Goal: Find contact information: Find contact information

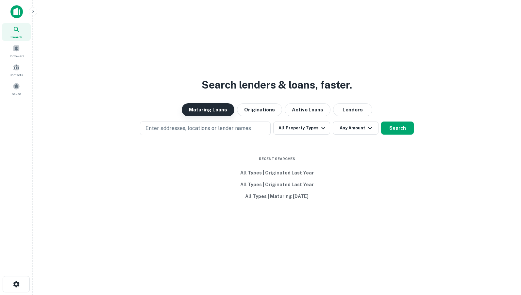
click at [226, 112] on button "Maturing Loans" at bounding box center [208, 109] width 53 height 13
click at [343, 109] on button "Lenders" at bounding box center [352, 109] width 39 height 13
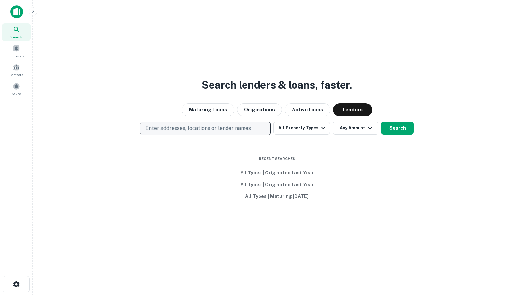
click at [218, 129] on p "Enter addresses, locations or lender names" at bounding box center [198, 128] width 106 height 8
type input "******"
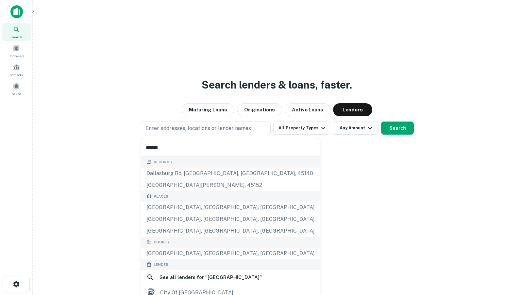
click at [196, 208] on div "[GEOGRAPHIC_DATA], [GEOGRAPHIC_DATA], [GEOGRAPHIC_DATA]" at bounding box center [230, 208] width 179 height 12
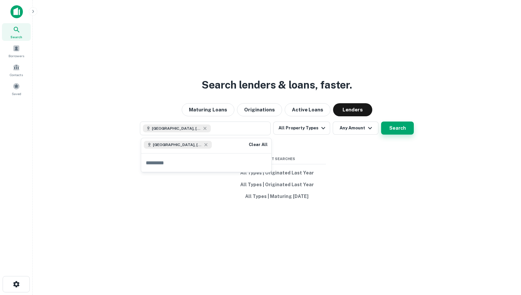
click at [390, 122] on button "Search" at bounding box center [397, 128] width 33 height 13
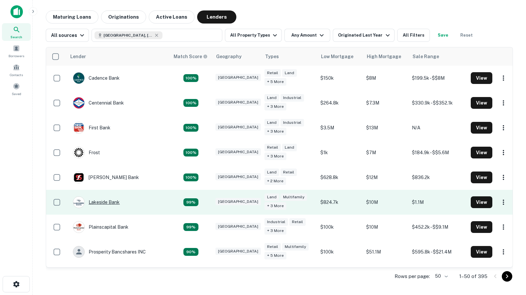
click at [107, 204] on div "Lakeside Bank" at bounding box center [96, 202] width 47 height 12
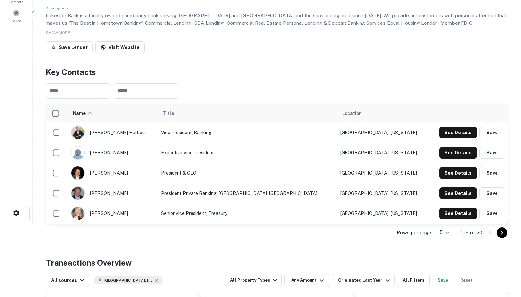
scroll to position [98, 0]
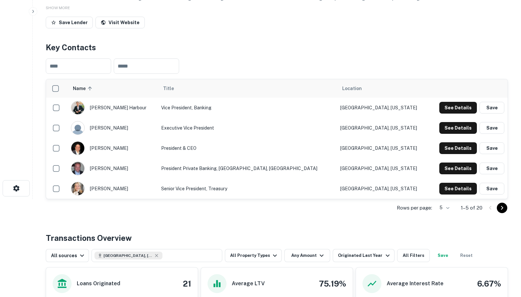
click at [498, 206] on icon "Go to next page" at bounding box center [502, 208] width 8 height 8
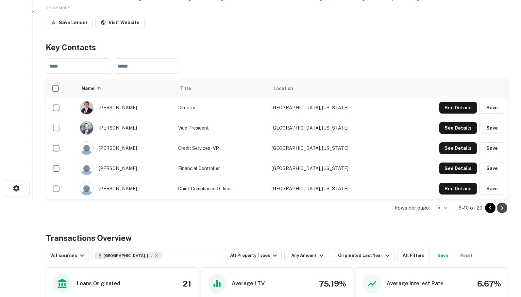
click at [502, 207] on icon "Go to next page" at bounding box center [502, 208] width 2 height 4
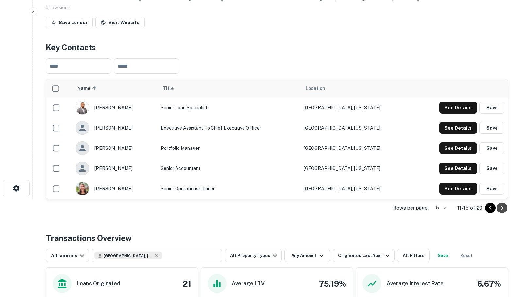
click at [502, 207] on icon "Go to next page" at bounding box center [502, 208] width 2 height 4
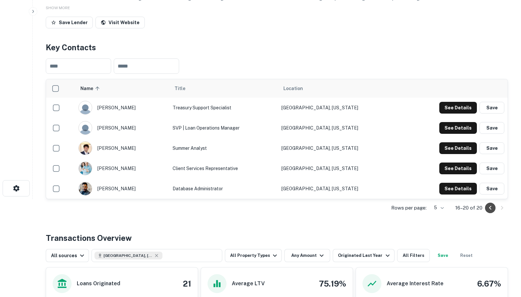
click at [489, 209] on icon "Go to previous page" at bounding box center [490, 208] width 8 height 8
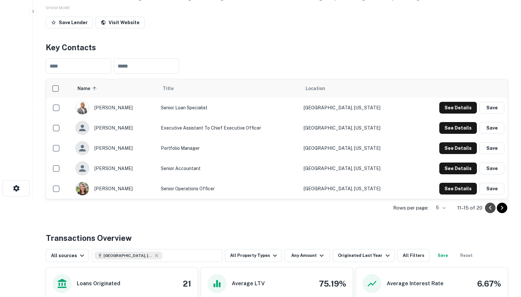
click at [489, 209] on icon "Go to previous page" at bounding box center [490, 208] width 8 height 8
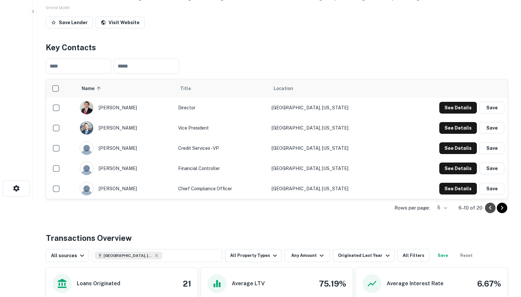
click at [489, 209] on icon "Go to previous page" at bounding box center [490, 208] width 8 height 8
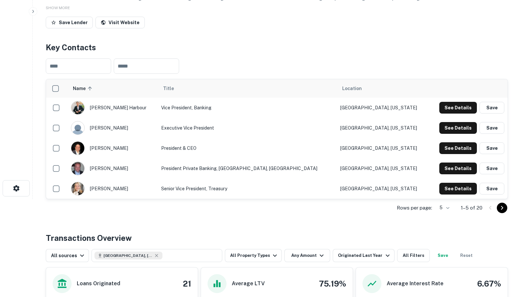
click at [84, 108] on img "scrollable content" at bounding box center [77, 107] width 13 height 13
click at [465, 109] on button "See Details" at bounding box center [458, 108] width 38 height 12
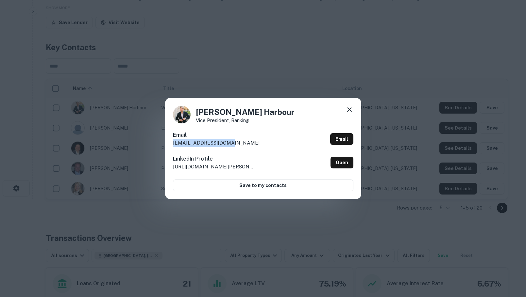
drag, startPoint x: 224, startPoint y: 144, endPoint x: 170, endPoint y: 143, distance: 54.2
click at [170, 143] on div "[PERSON_NAME] Vice President, Banking Email [EMAIL_ADDRESS][DOMAIN_NAME] Email …" at bounding box center [263, 148] width 196 height 101
drag, startPoint x: 181, startPoint y: 142, endPoint x: 348, endPoint y: 107, distance: 170.4
click at [347, 107] on div "[PERSON_NAME] Vice President, Banking Email [EMAIL_ADDRESS][DOMAIN_NAME] Email …" at bounding box center [263, 148] width 196 height 101
click at [350, 108] on icon at bounding box center [349, 110] width 8 height 8
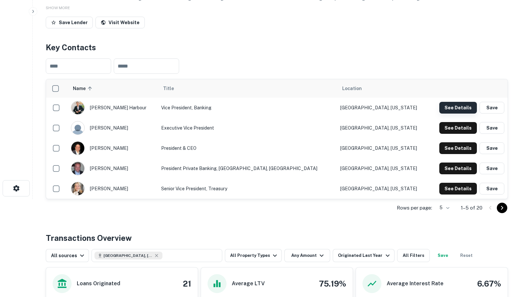
click at [464, 107] on button "See Details" at bounding box center [458, 108] width 38 height 12
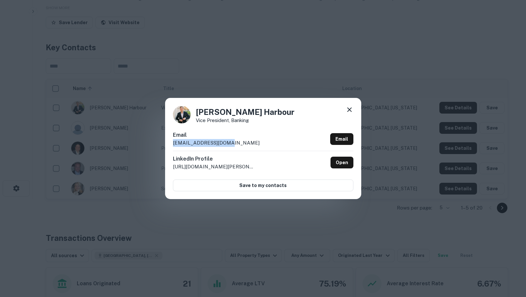
drag, startPoint x: 239, startPoint y: 144, endPoint x: 162, endPoint y: 144, distance: 76.5
click at [162, 144] on div "[PERSON_NAME] Vice President, Banking Email [EMAIL_ADDRESS][DOMAIN_NAME] Email …" at bounding box center [263, 148] width 526 height 297
copy p "[EMAIL_ADDRESS][DOMAIN_NAME]"
click at [347, 110] on icon at bounding box center [349, 110] width 8 height 8
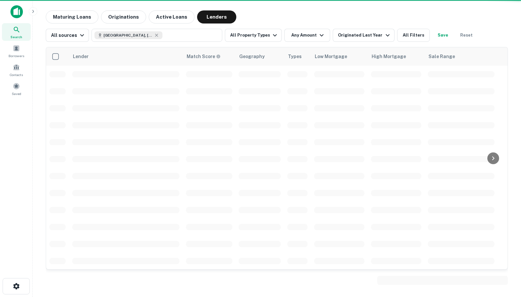
click at [184, 31] on button "[GEOGRAPHIC_DATA], [GEOGRAPHIC_DATA], [GEOGRAPHIC_DATA]" at bounding box center [156, 35] width 131 height 13
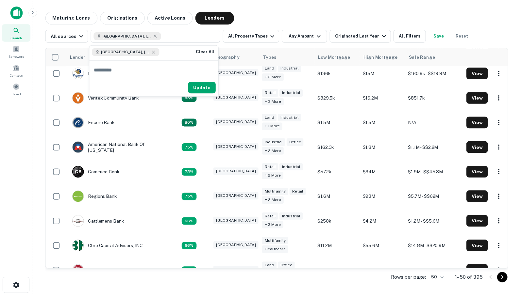
scroll to position [261, 0]
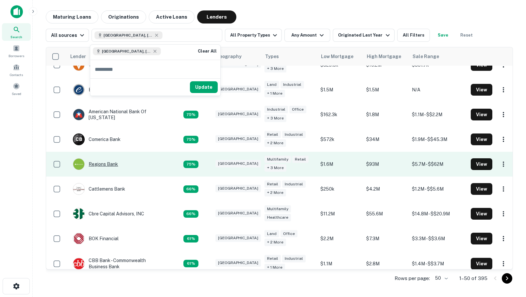
click at [105, 164] on div "Regions Bank" at bounding box center [95, 164] width 45 height 12
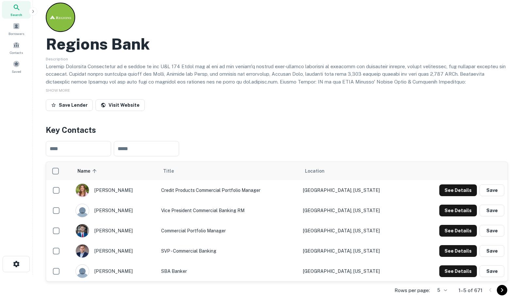
scroll to position [33, 0]
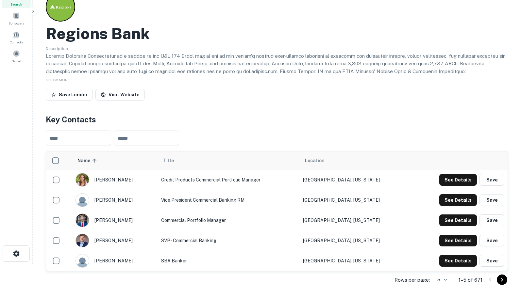
click at [501, 279] on icon "Go to next page" at bounding box center [502, 280] width 8 height 8
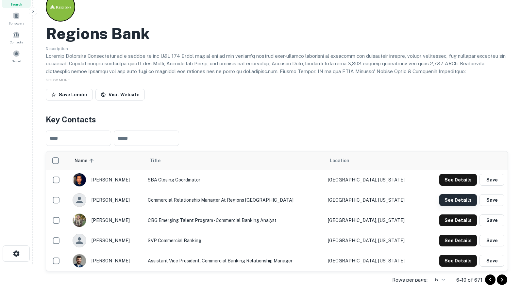
click at [464, 201] on button "See Details" at bounding box center [458, 200] width 38 height 12
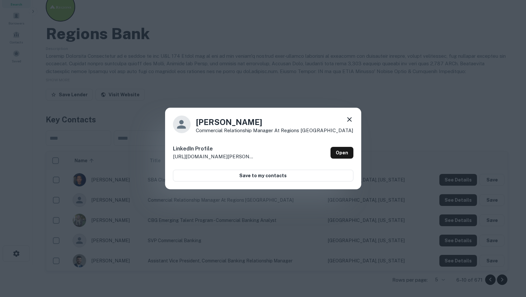
click at [347, 122] on icon at bounding box center [349, 120] width 8 height 8
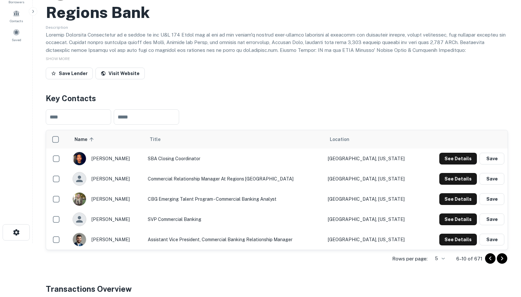
scroll to position [65, 0]
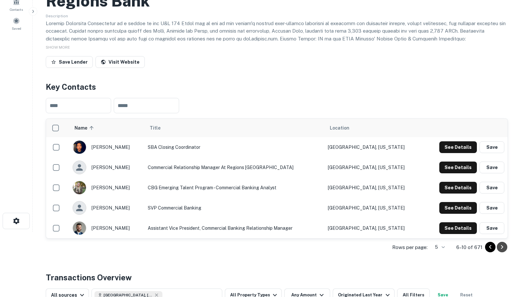
click at [502, 244] on icon "Go to next page" at bounding box center [502, 247] width 8 height 8
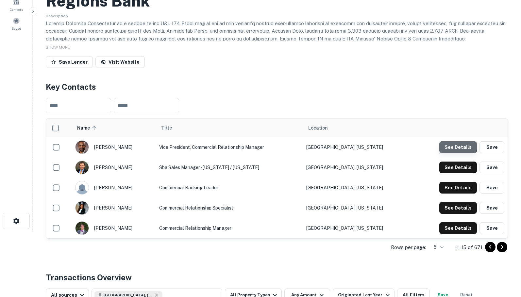
click at [452, 145] on button "See Details" at bounding box center [458, 147] width 38 height 12
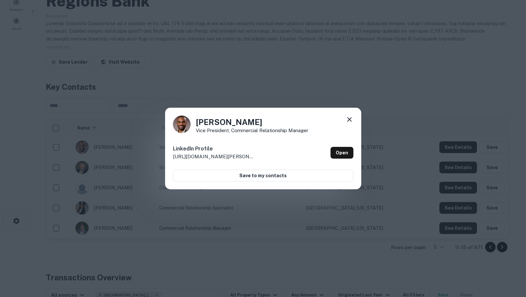
click at [350, 118] on icon at bounding box center [349, 120] width 8 height 8
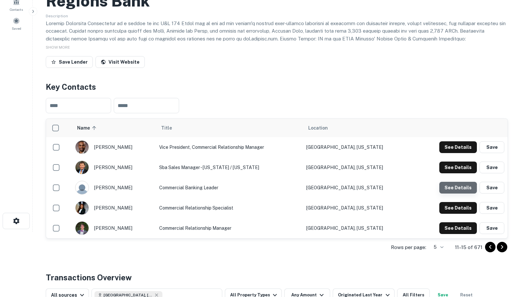
click at [458, 190] on button "See Details" at bounding box center [458, 188] width 38 height 12
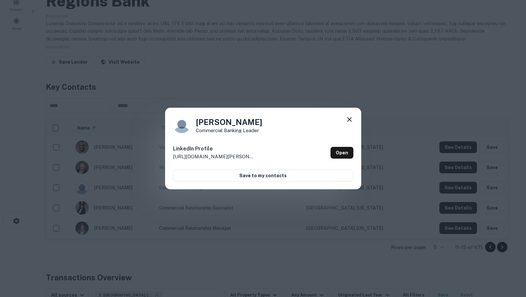
click at [350, 118] on icon at bounding box center [349, 120] width 8 height 8
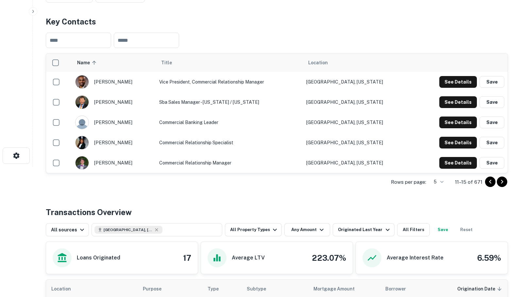
scroll to position [163, 0]
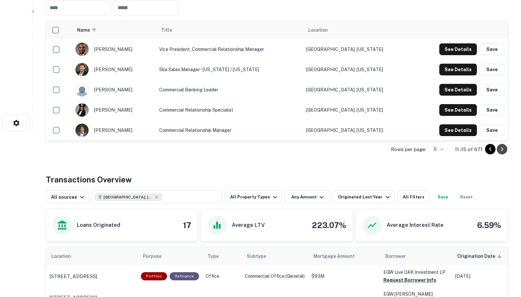
click at [504, 150] on icon "Go to next page" at bounding box center [502, 149] width 8 height 8
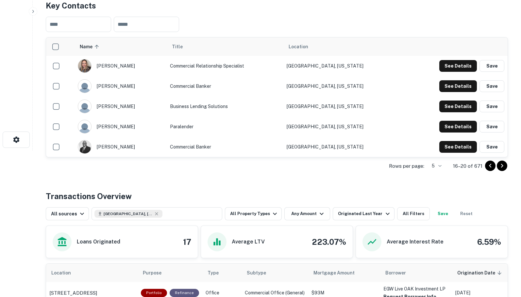
scroll to position [131, 0]
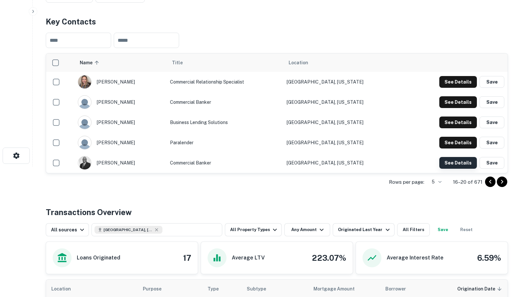
click at [460, 163] on button "See Details" at bounding box center [458, 163] width 38 height 12
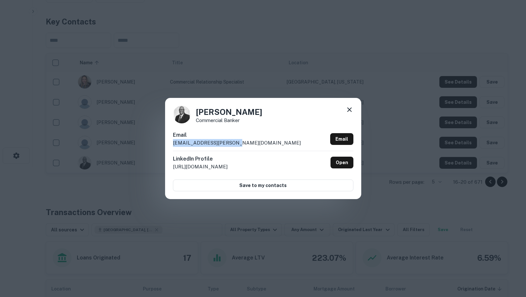
drag, startPoint x: 232, startPoint y: 143, endPoint x: 158, endPoint y: 141, distance: 74.2
click at [158, 141] on div "[PERSON_NAME] Commercial Banker Email [EMAIL_ADDRESS][PERSON_NAME][DOMAIN_NAME]…" at bounding box center [263, 148] width 526 height 297
copy p "[EMAIL_ADDRESS][PERSON_NAME][DOMAIN_NAME]"
click at [347, 108] on icon at bounding box center [349, 109] width 5 height 5
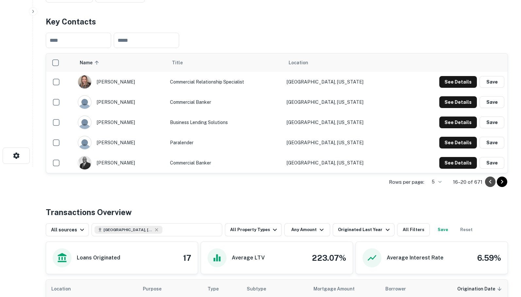
click at [492, 182] on icon "Go to previous page" at bounding box center [490, 182] width 8 height 8
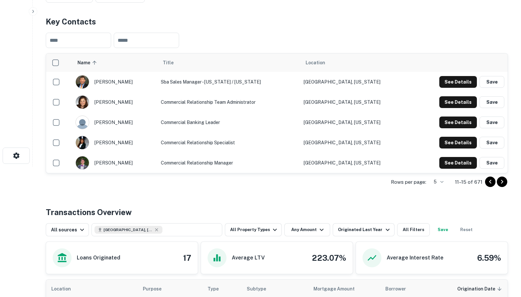
click at [500, 180] on icon "Go to next page" at bounding box center [502, 182] width 8 height 8
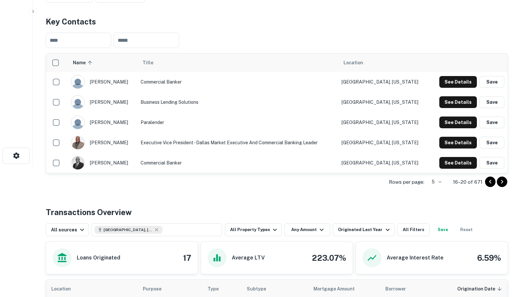
click at [488, 181] on icon "Go to previous page" at bounding box center [490, 182] width 8 height 8
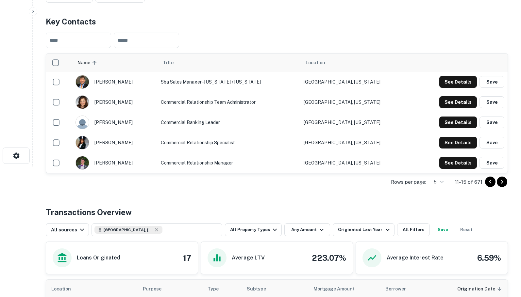
click at [488, 181] on icon "Go to previous page" at bounding box center [490, 182] width 8 height 8
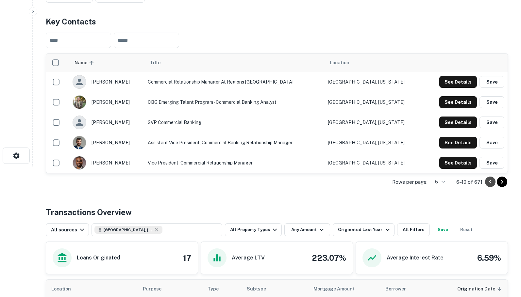
click at [488, 181] on icon "Go to previous page" at bounding box center [490, 182] width 8 height 8
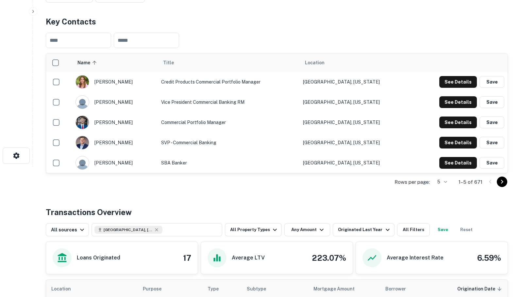
click at [504, 182] on icon "Go to next page" at bounding box center [502, 182] width 8 height 8
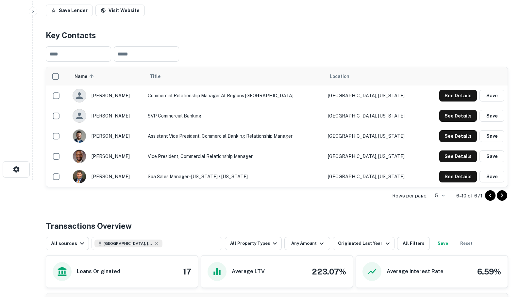
scroll to position [98, 0]
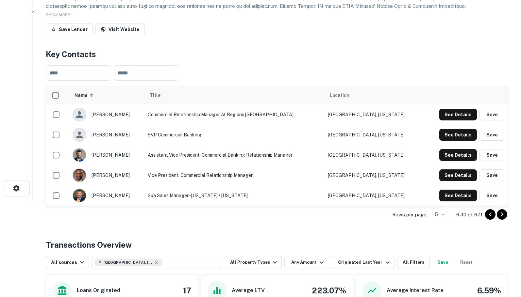
click at [503, 212] on icon "Go to next page" at bounding box center [502, 215] width 8 height 8
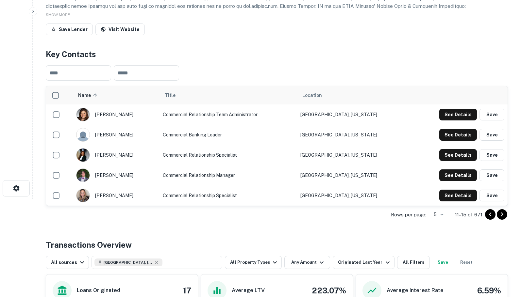
click at [502, 215] on icon "Go to next page" at bounding box center [502, 215] width 8 height 8
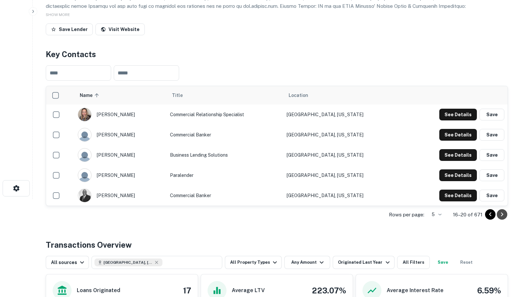
click at [503, 214] on icon "Go to next page" at bounding box center [502, 215] width 8 height 8
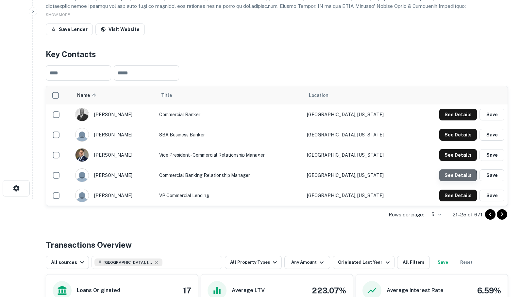
click at [448, 178] on button "See Details" at bounding box center [458, 176] width 38 height 12
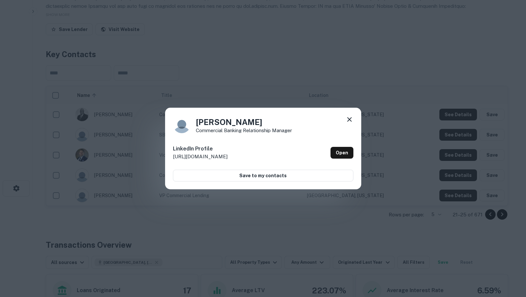
click at [349, 121] on icon at bounding box center [349, 120] width 8 height 8
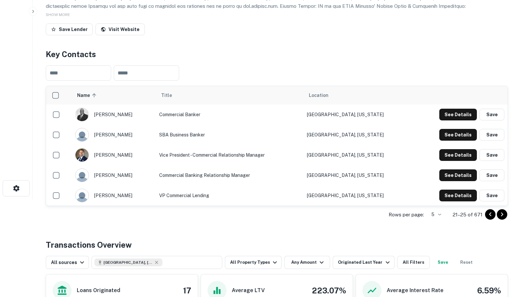
click at [504, 211] on icon "Go to next page" at bounding box center [502, 215] width 8 height 8
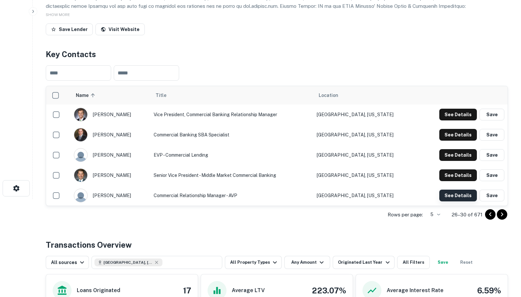
click at [455, 196] on button "See Details" at bounding box center [458, 196] width 38 height 12
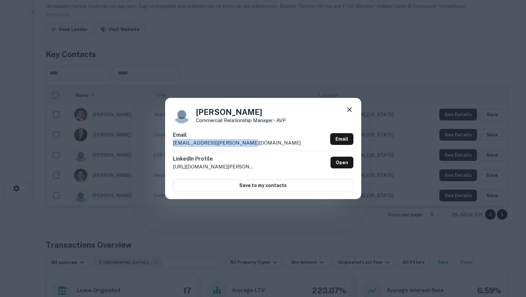
drag, startPoint x: 214, startPoint y: 143, endPoint x: 180, endPoint y: 143, distance: 34.0
click at [158, 140] on div "[PERSON_NAME] Commercial Relationship Manager - AVP Email [EMAIL_ADDRESS][PERSO…" at bounding box center [263, 148] width 526 height 297
copy p "[EMAIL_ADDRESS][PERSON_NAME][DOMAIN_NAME]"
click at [353, 111] on div "[PERSON_NAME] Commercial Relationship Manager - AVP Email [EMAIL_ADDRESS][PERSO…" at bounding box center [263, 148] width 196 height 101
click at [352, 109] on icon at bounding box center [349, 110] width 8 height 8
